Goal: Task Accomplishment & Management: Use online tool/utility

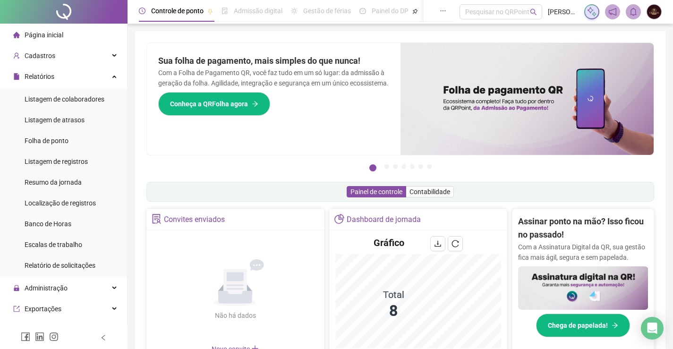
scroll to position [189, 0]
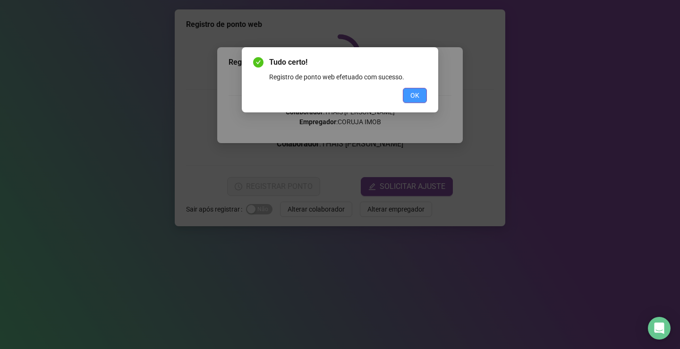
click at [415, 98] on span "OK" at bounding box center [415, 95] width 9 height 10
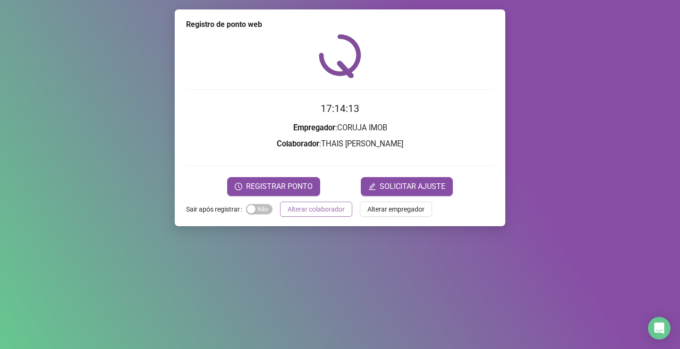
click at [329, 209] on span "Alterar colaborador" at bounding box center [316, 209] width 57 height 10
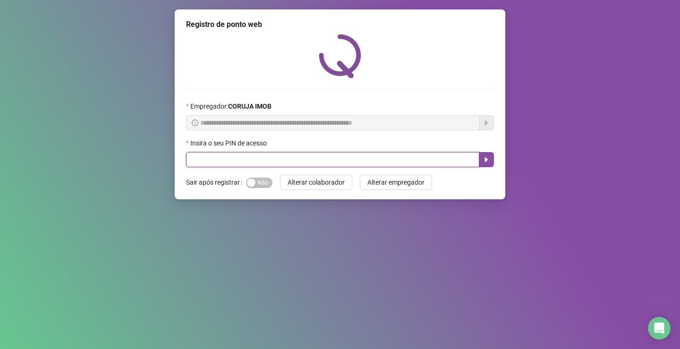
click at [298, 163] on input "text" at bounding box center [332, 159] width 293 height 15
type input "*****"
click at [490, 161] on icon "caret-right" at bounding box center [487, 160] width 8 height 8
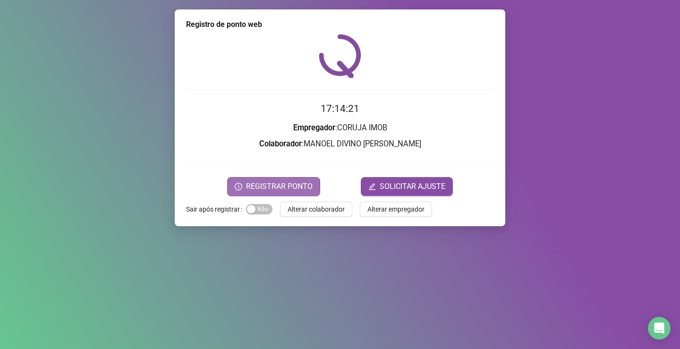
click at [271, 181] on span "REGISTRAR PONTO" at bounding box center [279, 186] width 67 height 11
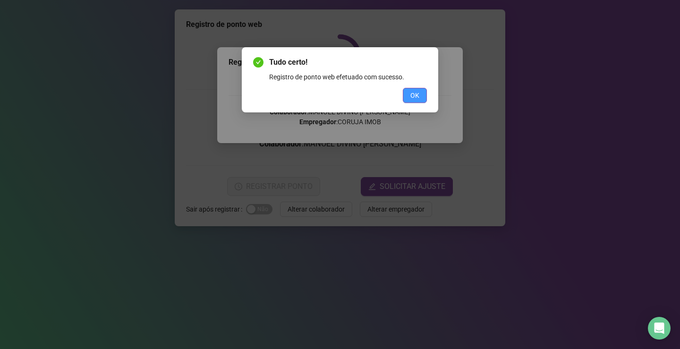
click at [411, 96] on span "OK" at bounding box center [415, 95] width 9 height 10
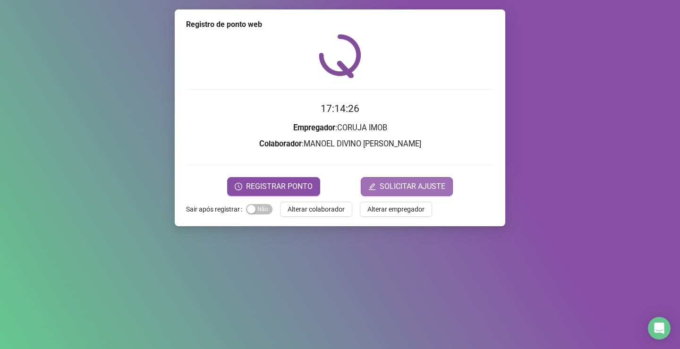
click at [404, 188] on span "SOLICITAR AJUSTE" at bounding box center [413, 186] width 66 height 11
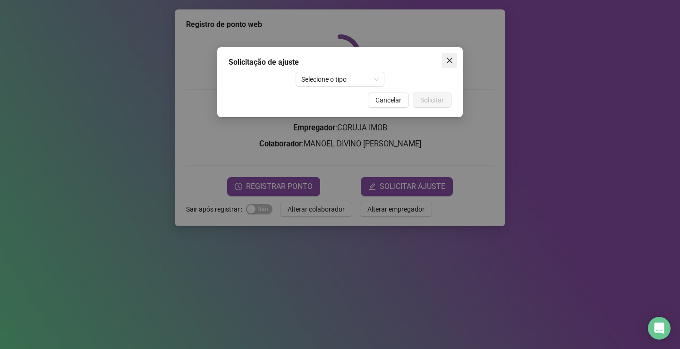
click at [452, 61] on icon "close" at bounding box center [450, 61] width 8 height 8
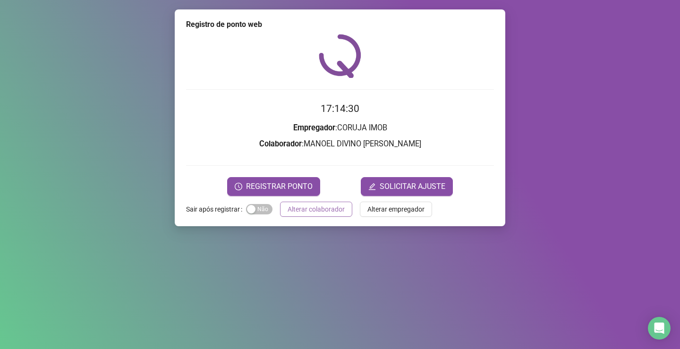
click at [326, 211] on span "Alterar colaborador" at bounding box center [316, 209] width 57 height 10
